Goal: Information Seeking & Learning: Learn about a topic

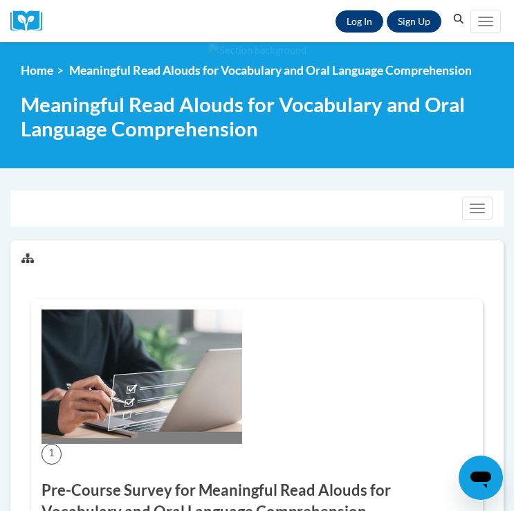
click at [357, 19] on link "Log In" at bounding box center [360, 21] width 48 height 22
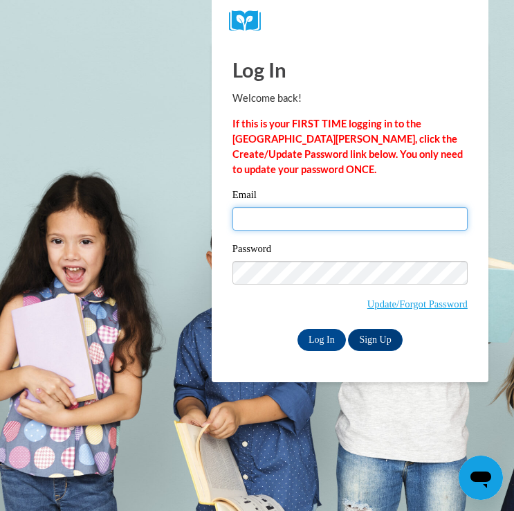
type input "kthao4401@gmail.com"
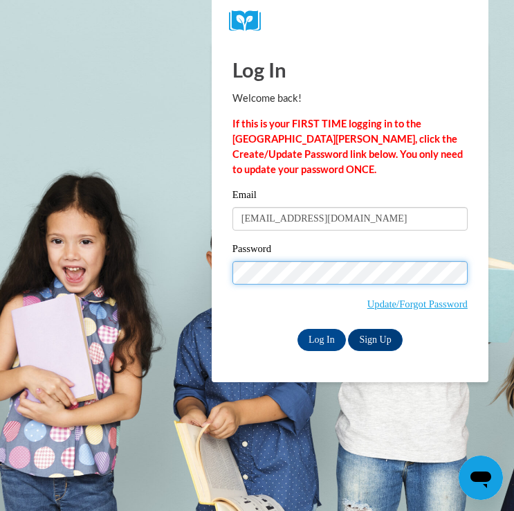
click at [320, 338] on input "Log In" at bounding box center [322, 340] width 48 height 22
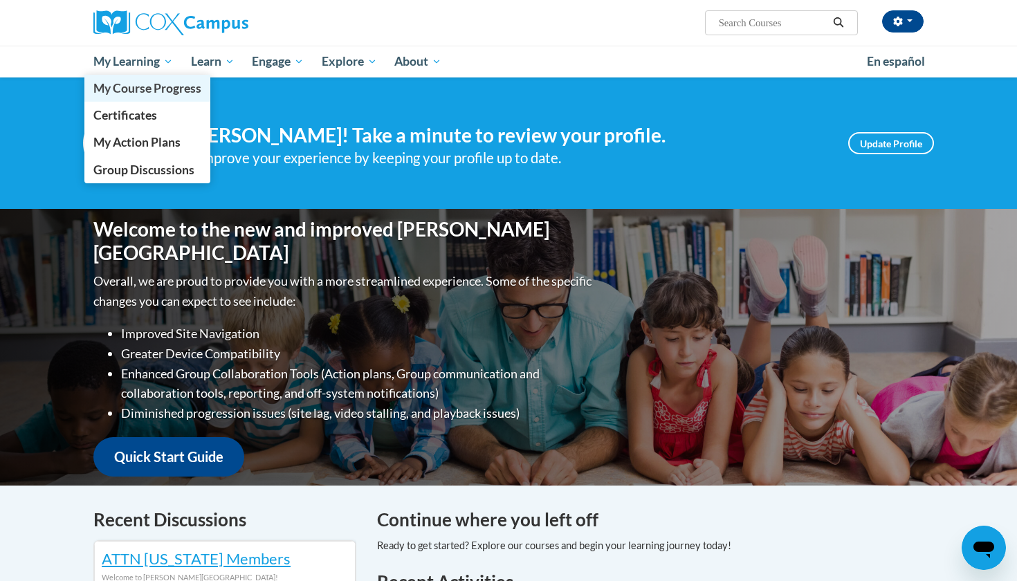
click at [132, 85] on span "My Course Progress" at bounding box center [147, 88] width 108 height 15
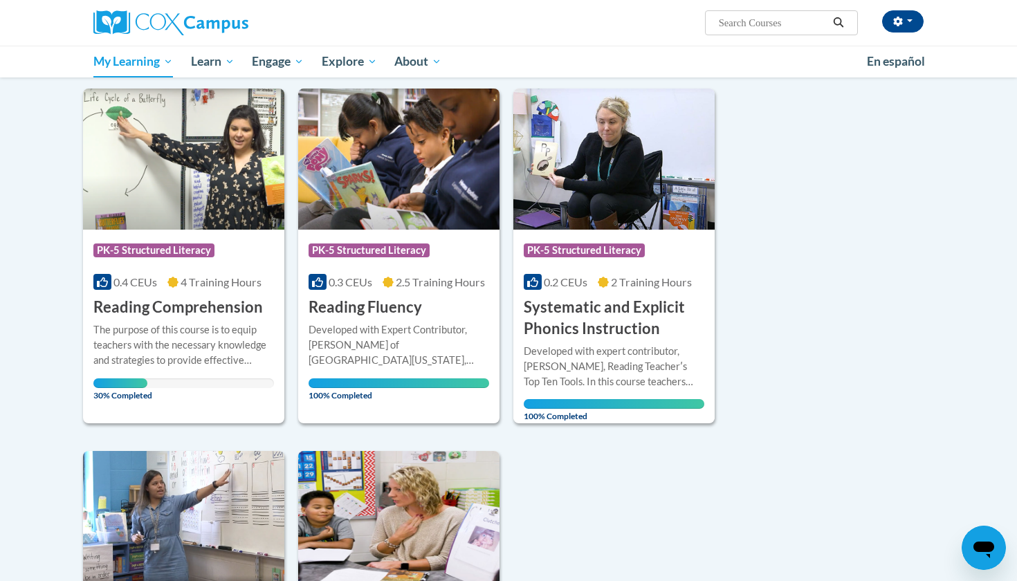
scroll to position [523, 0]
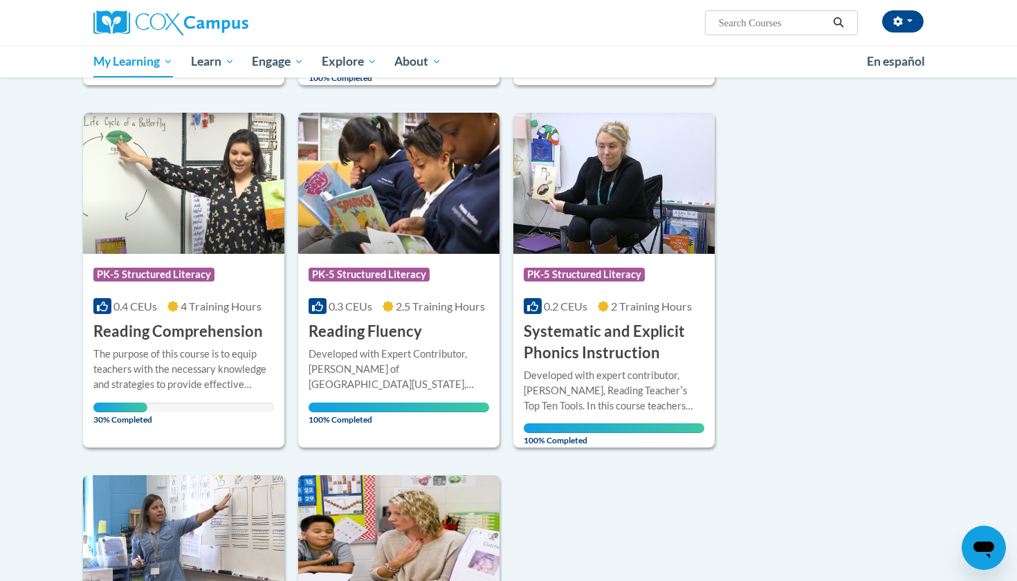
click at [189, 327] on h3 "Reading Comprehension" at bounding box center [178, 331] width 170 height 21
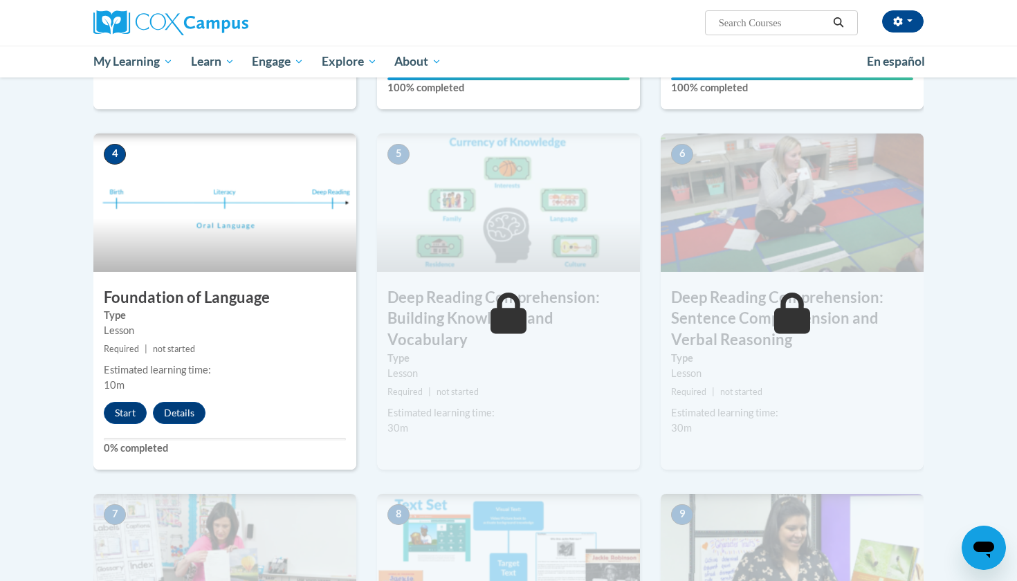
scroll to position [615, 0]
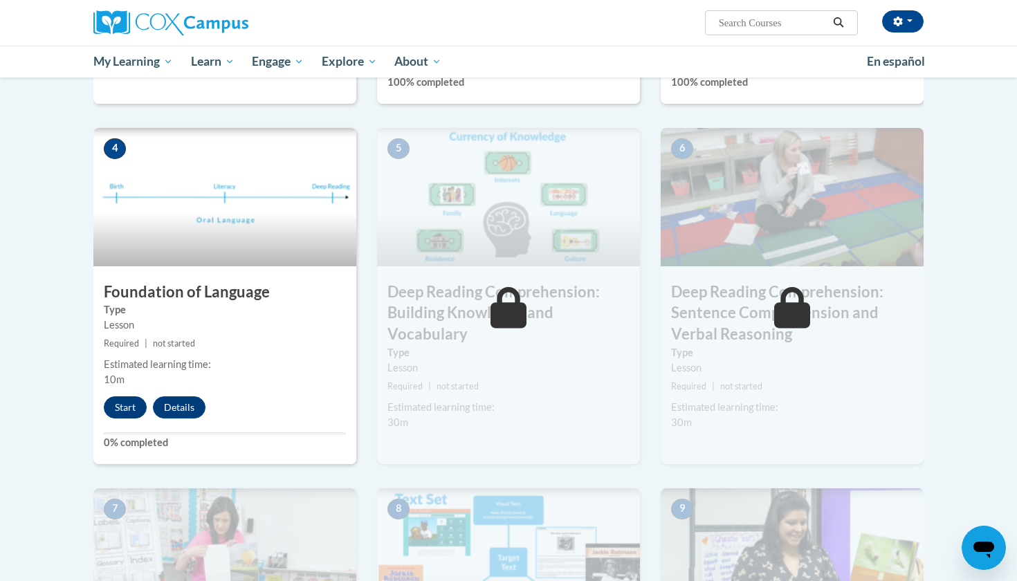
click at [130, 399] on button "Start" at bounding box center [125, 408] width 43 height 22
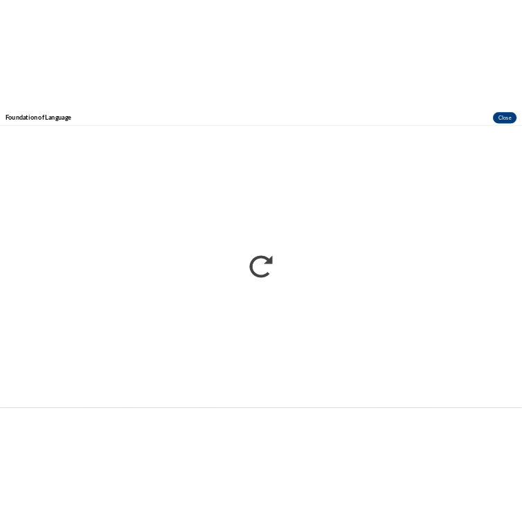
scroll to position [608, 0]
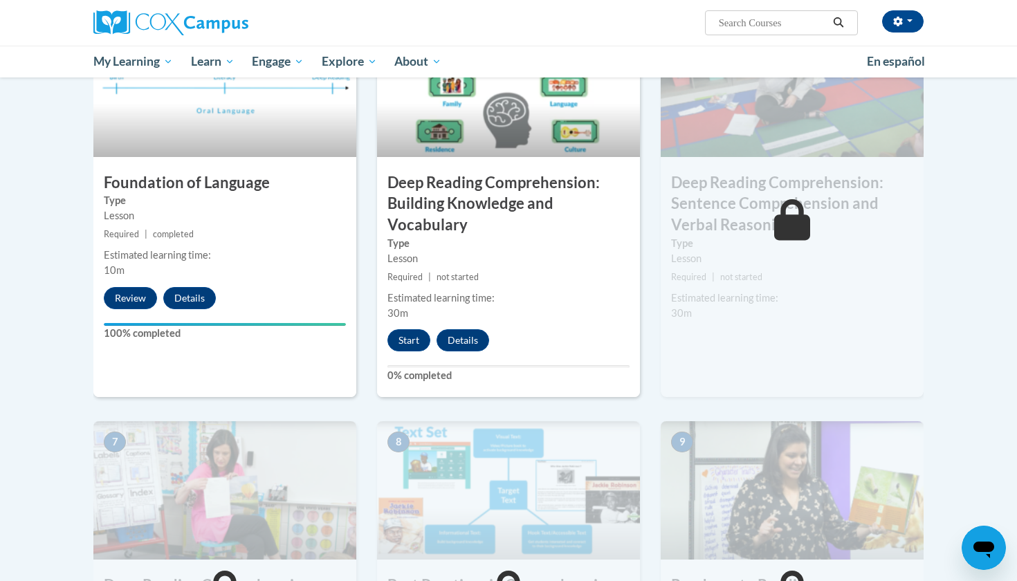
scroll to position [725, 0]
click at [409, 349] on div "5 Deep Reading Comprehension: Building Knowledge and Vocabulary Type Lesson Req…" at bounding box center [508, 207] width 263 height 379
click at [406, 332] on button "Start" at bounding box center [409, 340] width 43 height 22
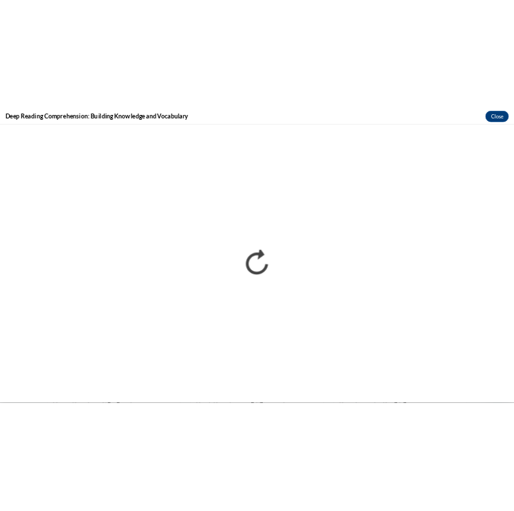
scroll to position [0, 0]
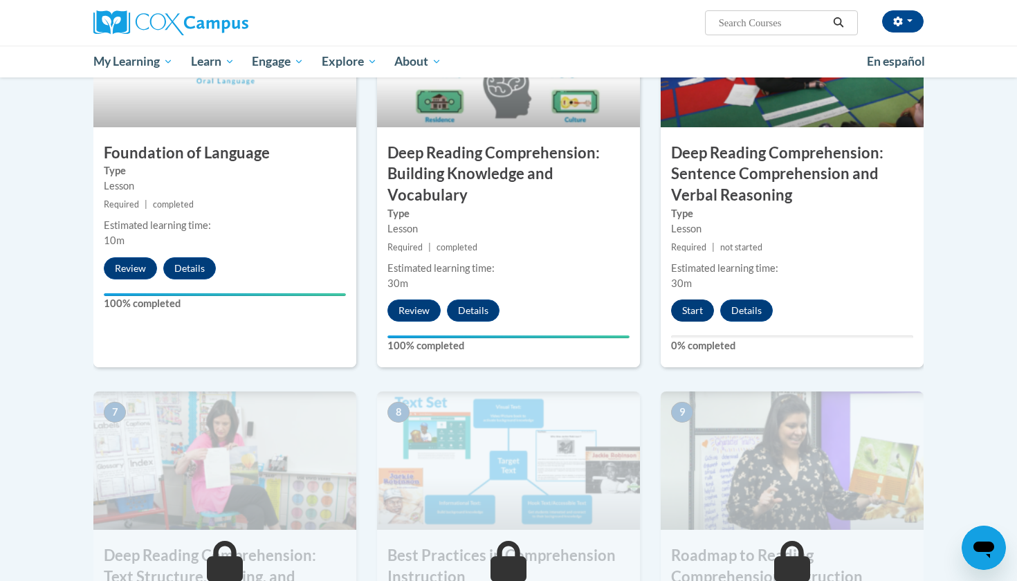
scroll to position [716, 0]
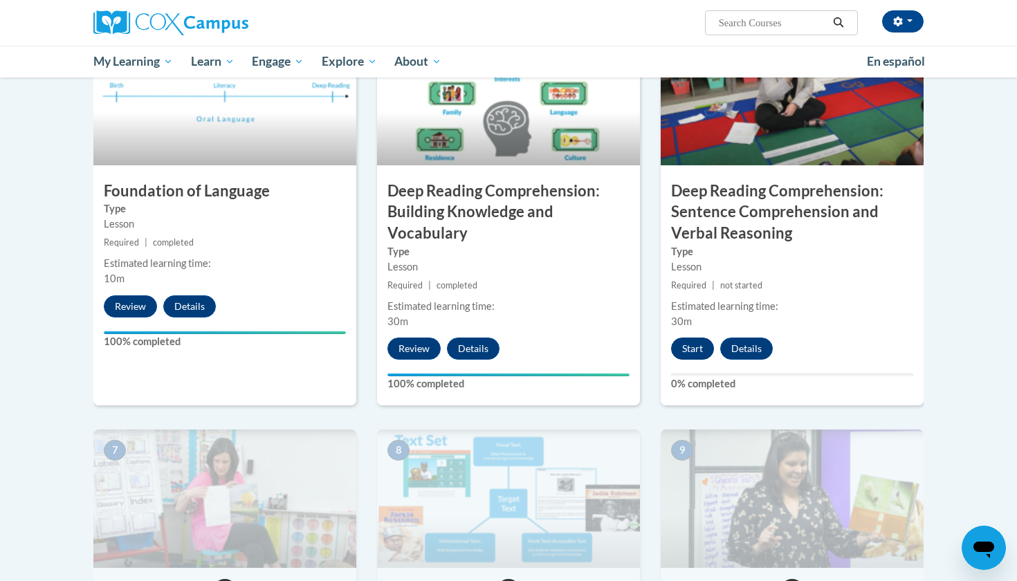
click at [513, 338] on button "Start" at bounding box center [692, 349] width 43 height 22
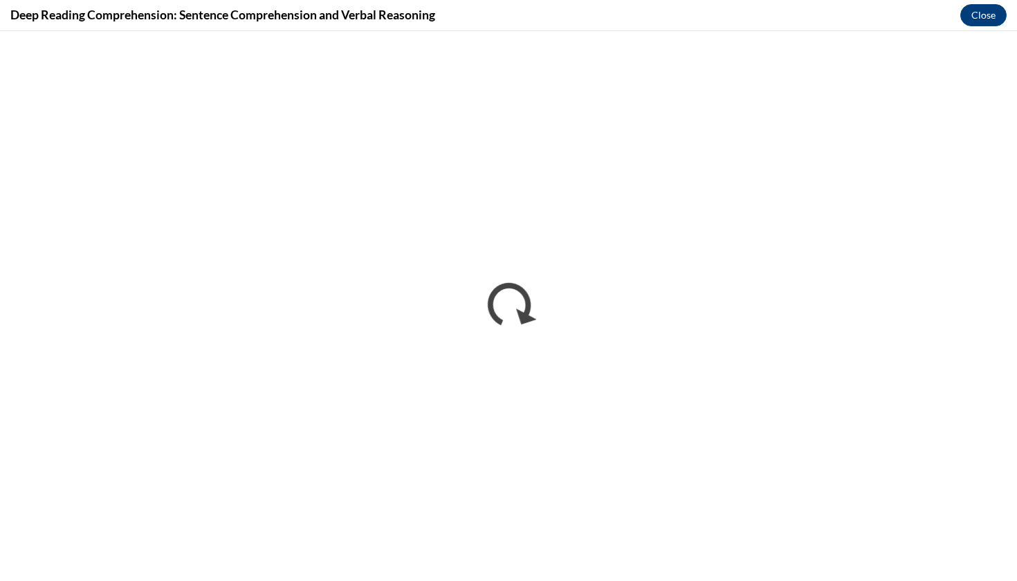
scroll to position [0, 0]
click at [513, 13] on button "Close" at bounding box center [984, 15] width 46 height 22
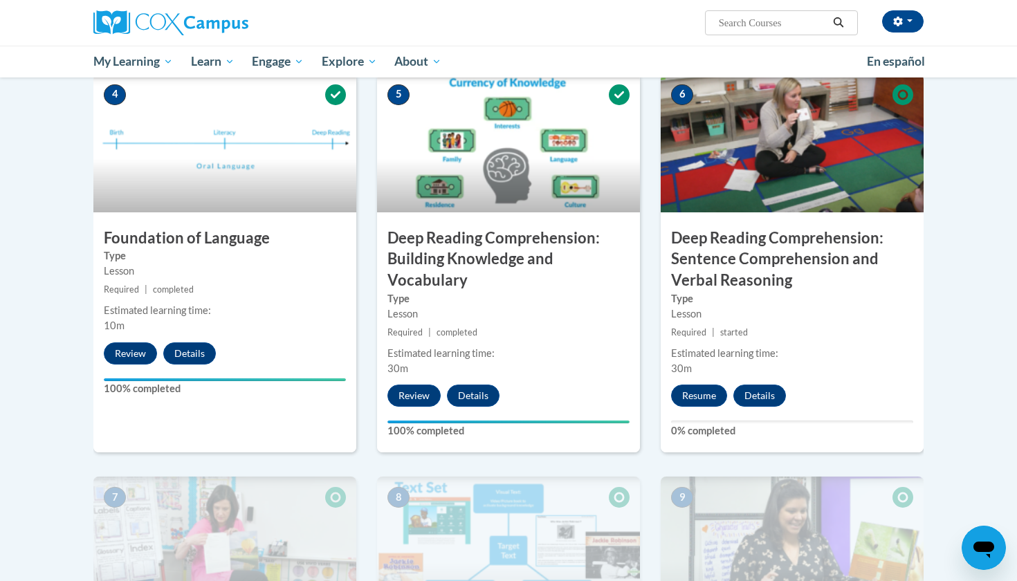
scroll to position [663, 0]
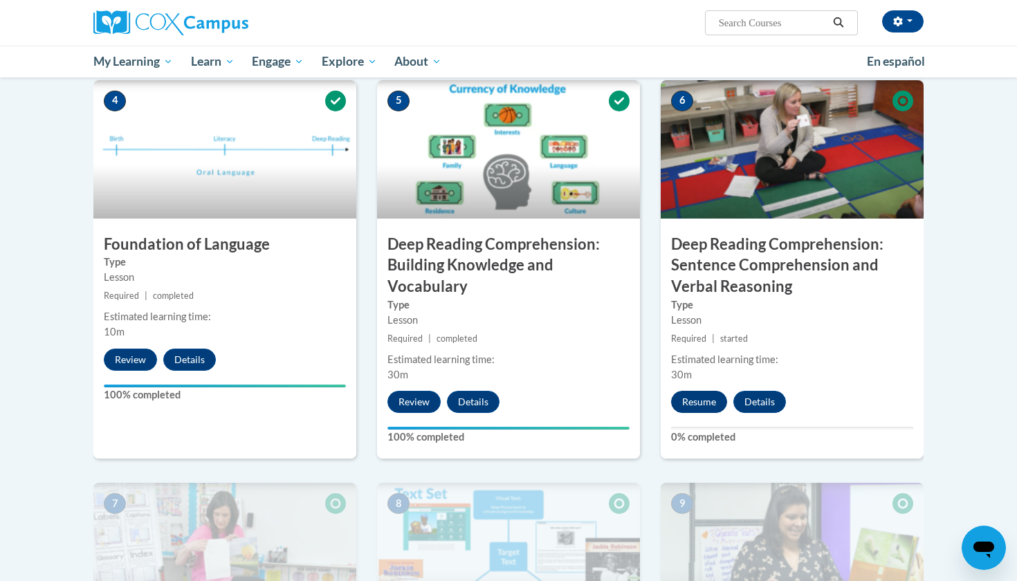
click at [513, 398] on button "Resume" at bounding box center [699, 402] width 56 height 22
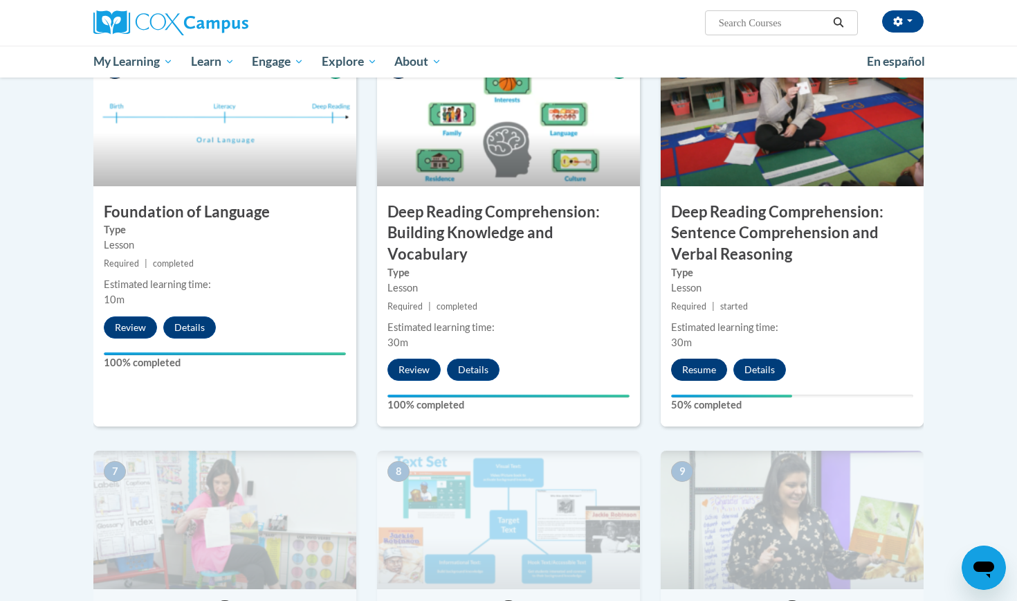
scroll to position [704, 0]
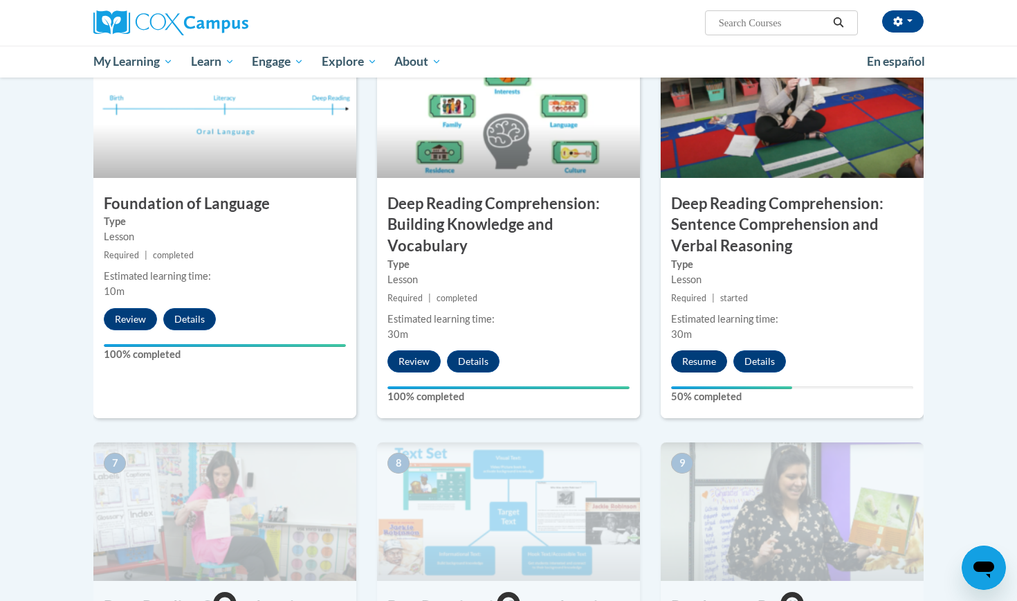
click at [690, 361] on button "Resume" at bounding box center [699, 361] width 56 height 22
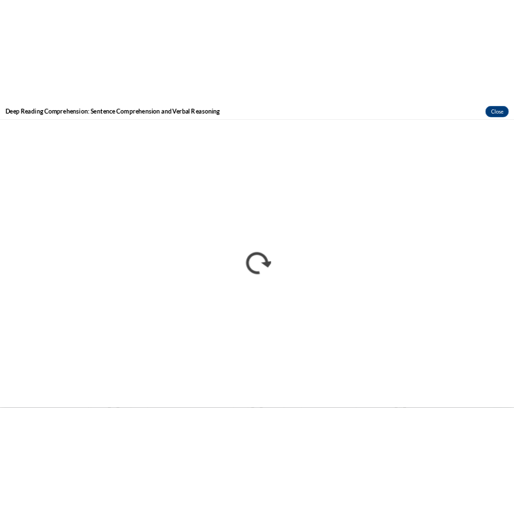
scroll to position [0, 0]
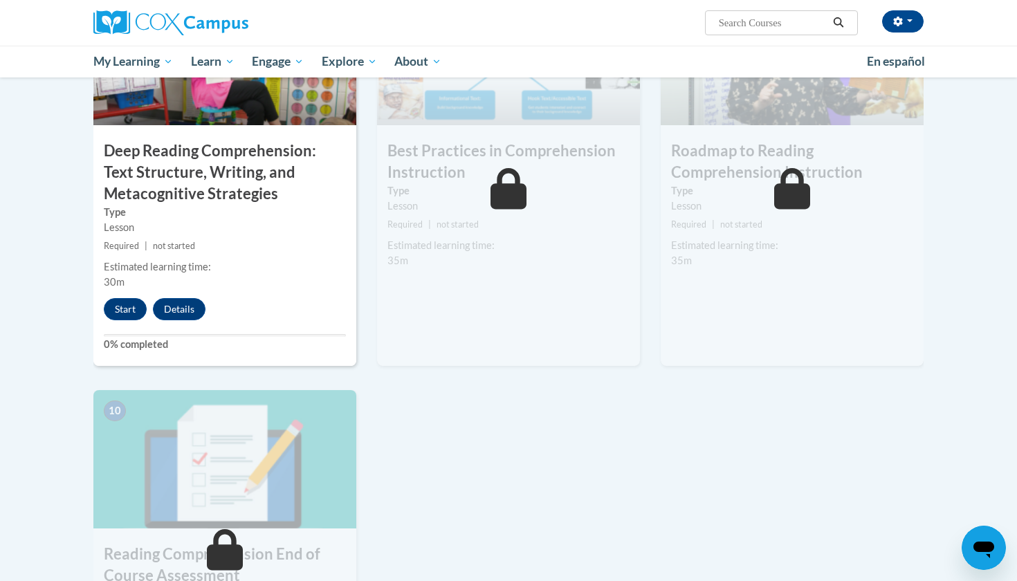
scroll to position [1016, 0]
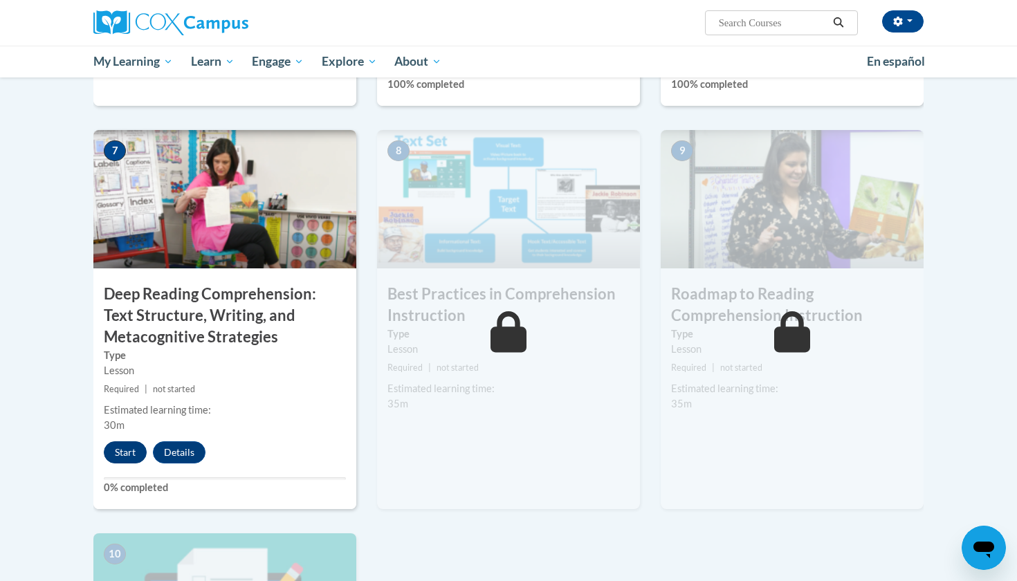
click at [120, 446] on button "Start" at bounding box center [125, 453] width 43 height 22
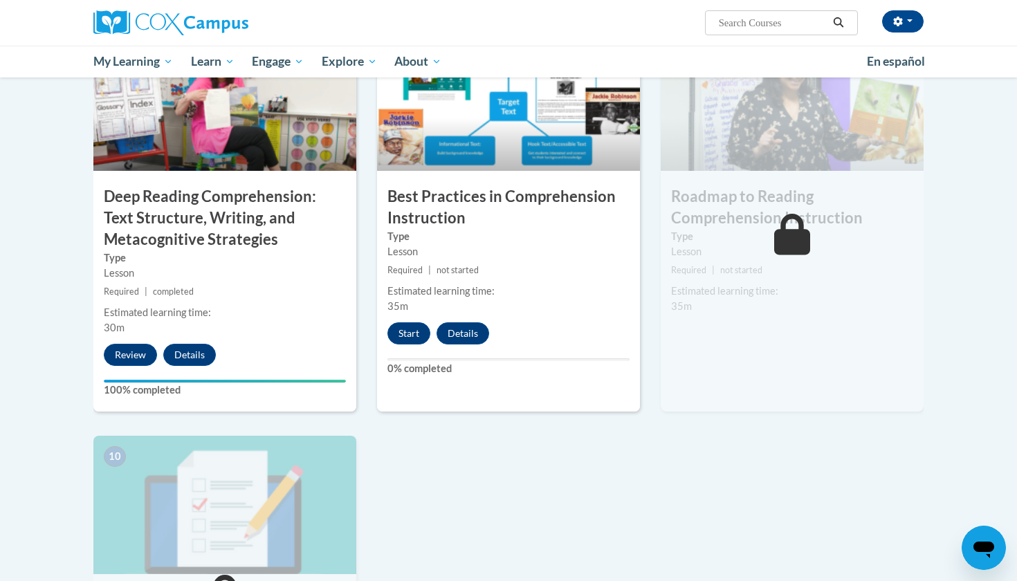
scroll to position [1107, 0]
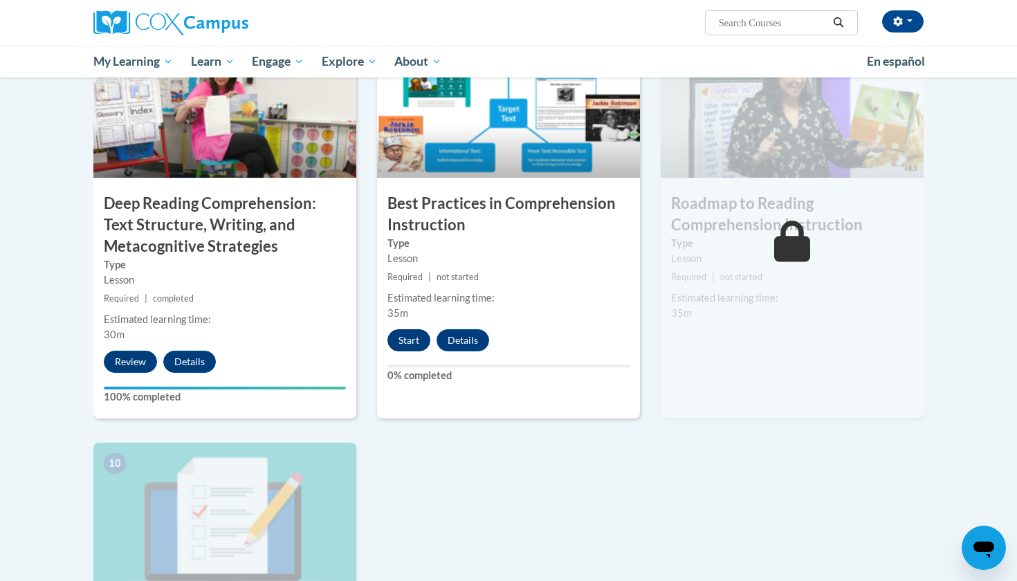
click at [405, 334] on button "Start" at bounding box center [409, 340] width 43 height 22
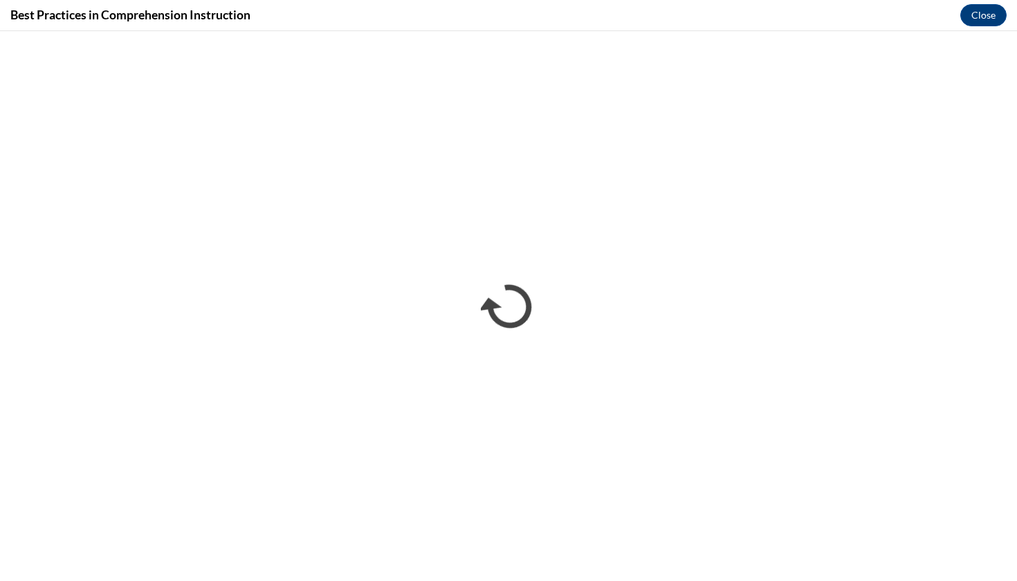
scroll to position [0, 0]
